Goal: Obtain resource: Obtain resource

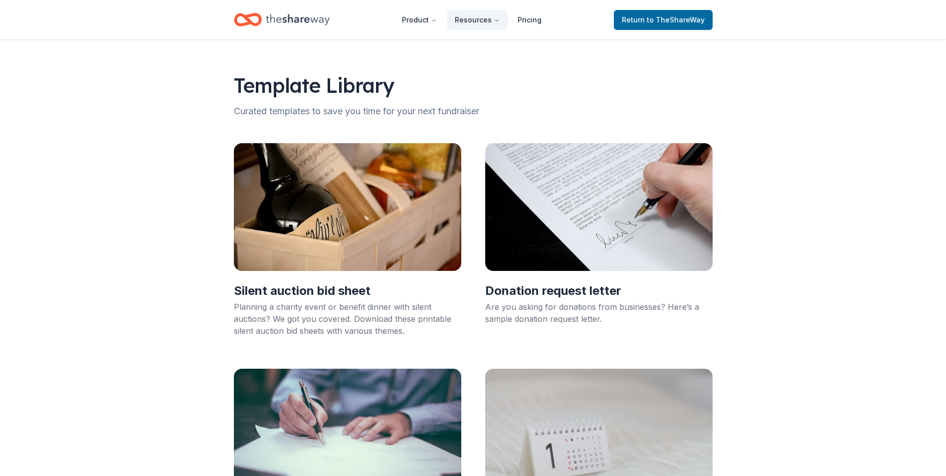
scroll to position [100, 0]
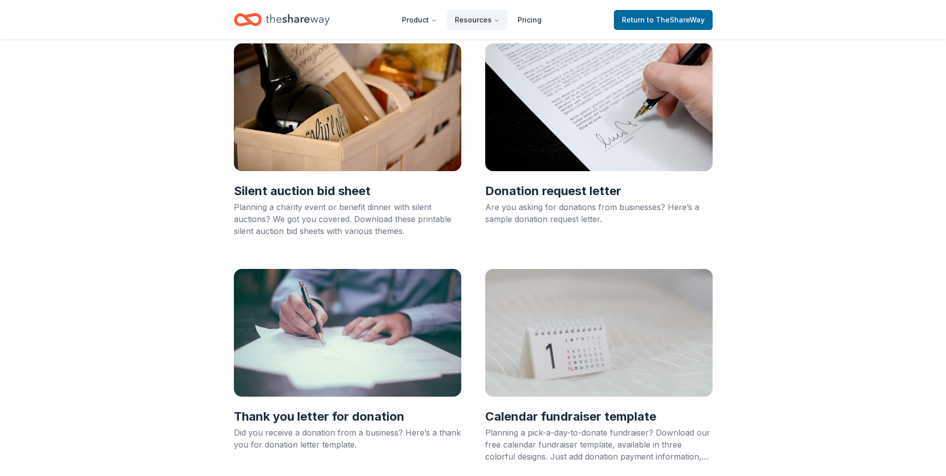
click at [501, 192] on h2 "Donation request letter" at bounding box center [598, 191] width 227 height 16
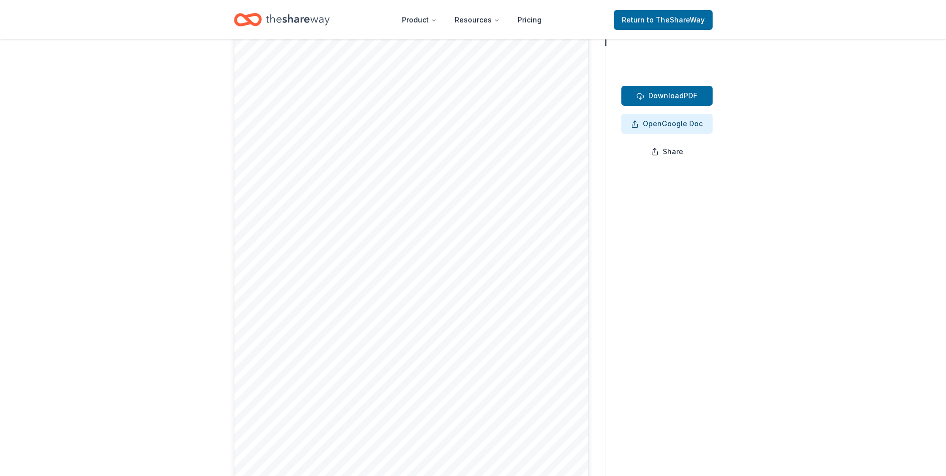
scroll to position [100, 0]
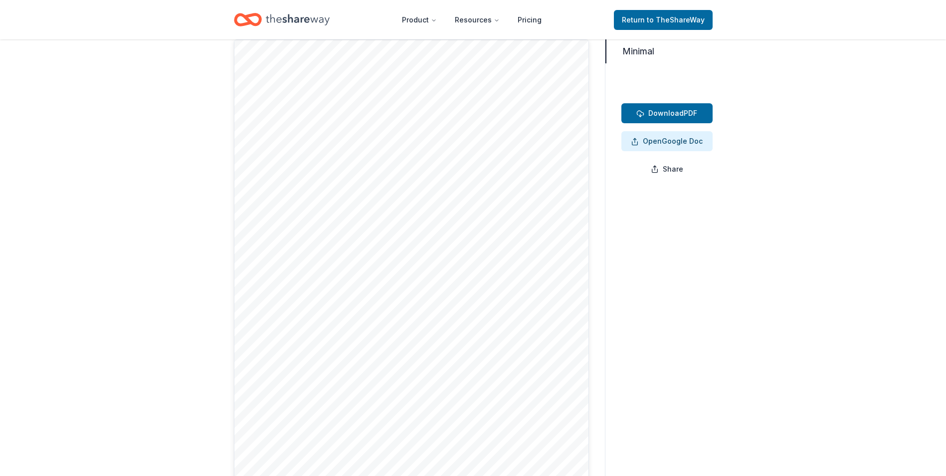
drag, startPoint x: 272, startPoint y: 141, endPoint x: 280, endPoint y: 170, distance: 31.1
click at [280, 170] on div at bounding box center [411, 268] width 355 height 459
drag, startPoint x: 275, startPoint y: 146, endPoint x: 489, endPoint y: 468, distance: 387.0
click at [488, 467] on div at bounding box center [411, 268] width 355 height 459
click at [481, 453] on div at bounding box center [411, 268] width 355 height 459
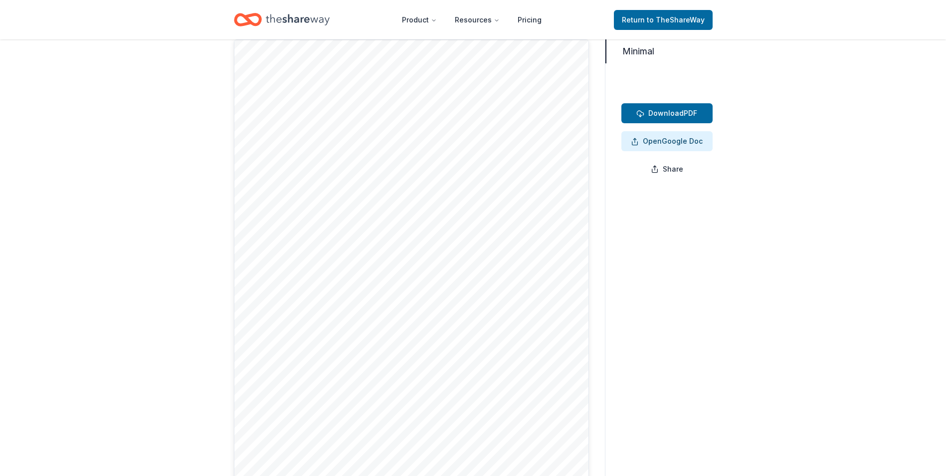
drag, startPoint x: 482, startPoint y: 447, endPoint x: 293, endPoint y: 173, distance: 332.8
click at [310, 214] on div at bounding box center [411, 268] width 355 height 459
drag, startPoint x: 273, startPoint y: 116, endPoint x: 376, endPoint y: 184, distance: 124.0
click at [376, 183] on div at bounding box center [411, 268] width 355 height 459
click at [694, 112] on span "Download PDF" at bounding box center [666, 113] width 61 height 12
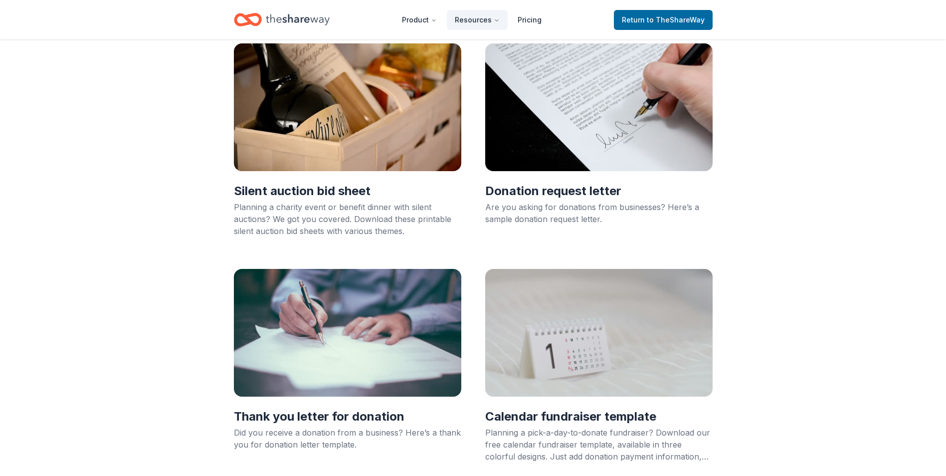
click at [362, 204] on div "Planning a charity event or benefit dinner with silent auctions? We got you cov…" at bounding box center [347, 219] width 227 height 36
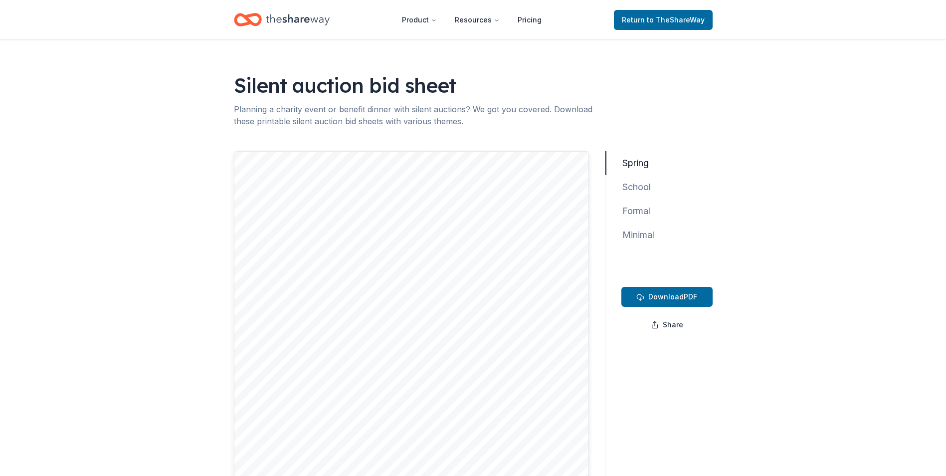
click at [634, 235] on button "Minimal" at bounding box center [633, 235] width 57 height 24
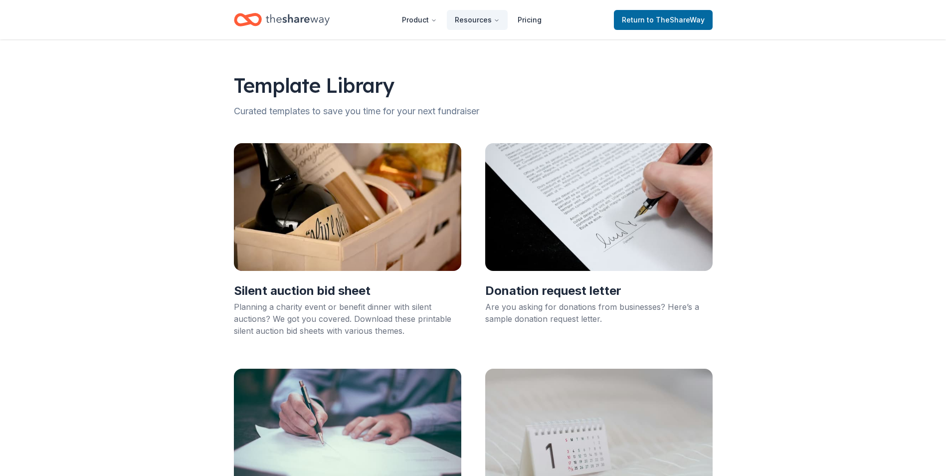
scroll to position [100, 0]
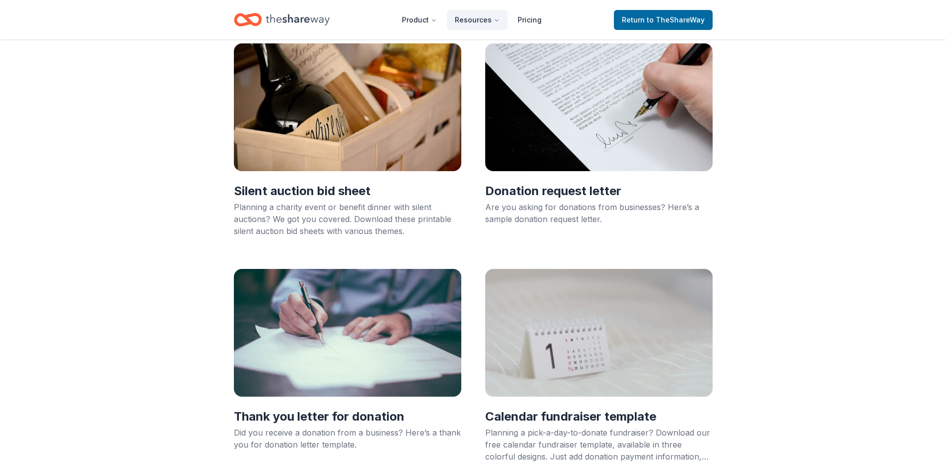
click at [309, 421] on h2 "Thank you letter for donation" at bounding box center [347, 416] width 227 height 16
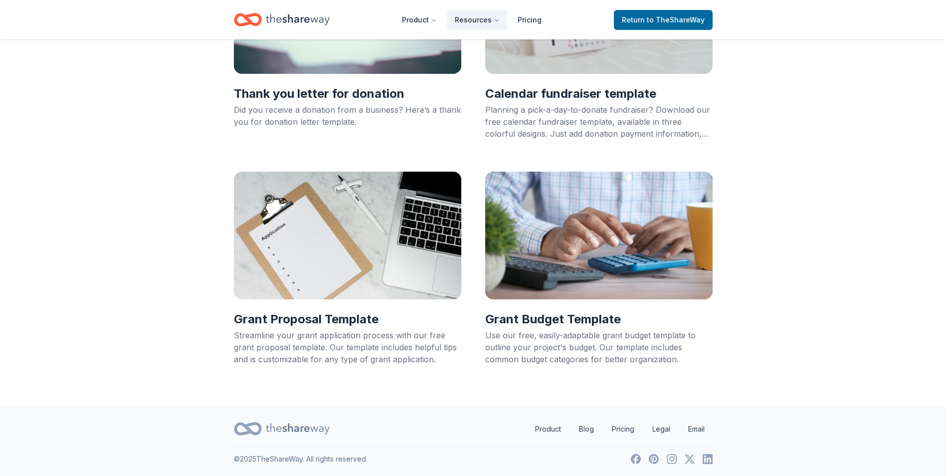
scroll to position [423, 0]
